Goal: Task Accomplishment & Management: Use online tool/utility

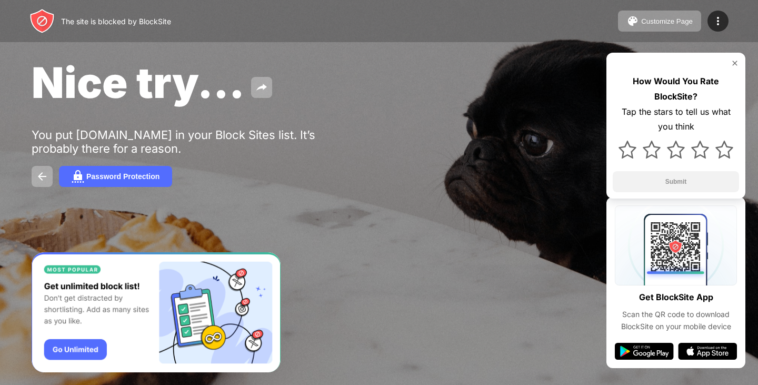
click at [649, 352] on img at bounding box center [644, 351] width 59 height 17
